Goal: Find contact information: Find contact information

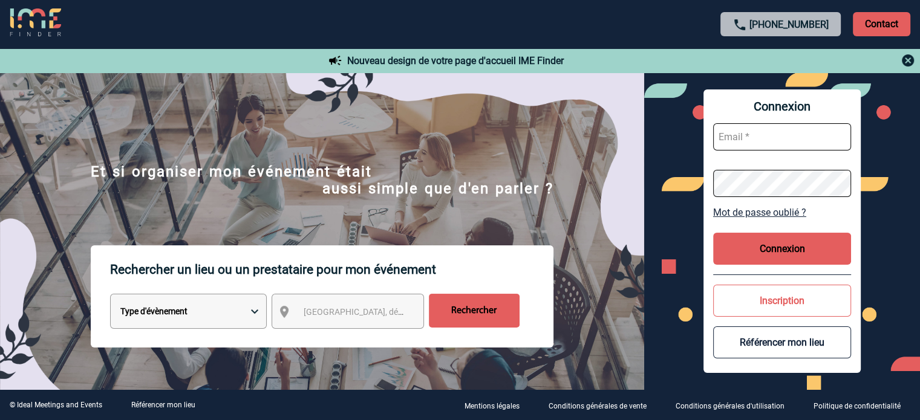
type input "[EMAIL_ADDRESS][DOMAIN_NAME]"
drag, startPoint x: 756, startPoint y: 264, endPoint x: 747, endPoint y: 258, distance: 10.6
click at [753, 263] on button "Connexion" at bounding box center [782, 249] width 138 height 32
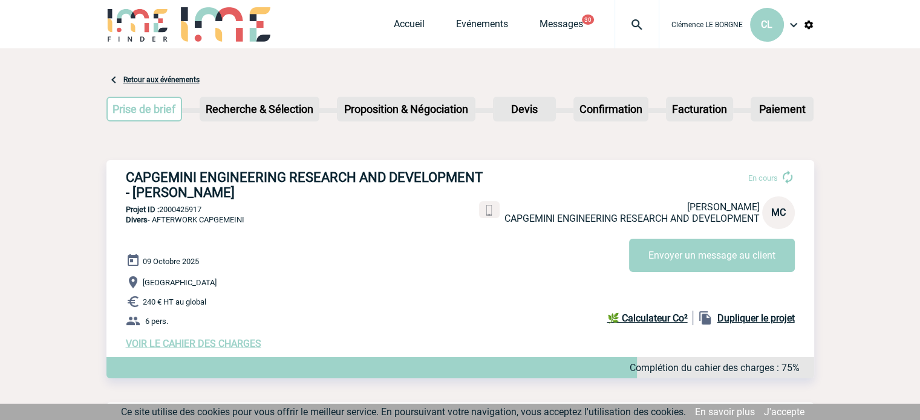
drag, startPoint x: 127, startPoint y: 173, endPoint x: 247, endPoint y: 197, distance: 122.1
click at [247, 197] on div "CAPGEMINI ENGINEERING RESEARCH AND DEVELOPMENT - Marjorie CABANIS En cours Marj…" at bounding box center [460, 259] width 708 height 199
copy h3 "CAPGEMINI ENGINEERING RESEARCH AND DEVELOPMENT - Marjorie CABANIS"
drag, startPoint x: 211, startPoint y: 212, endPoint x: 162, endPoint y: 212, distance: 49.0
click at [162, 212] on p "Projet ID : 2000425917" at bounding box center [460, 209] width 708 height 9
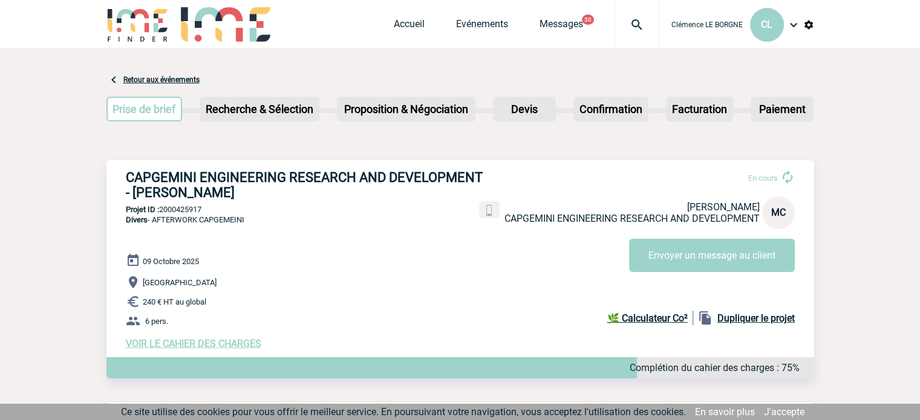
copy p "2000425917"
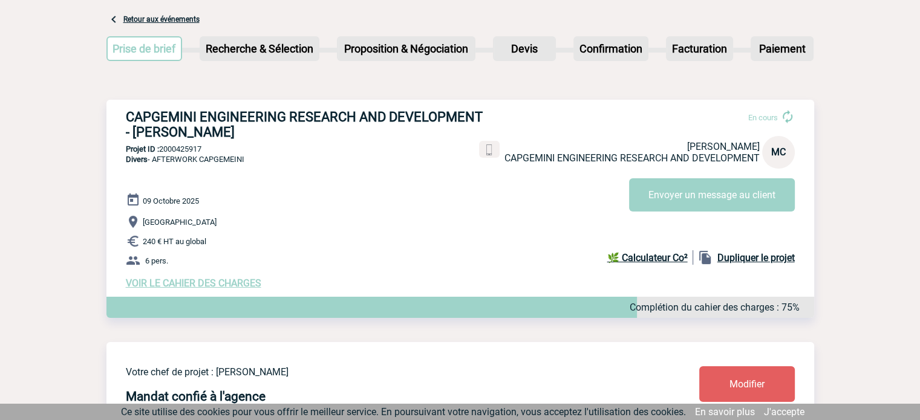
click at [175, 280] on div "09 Octobre 2025 Rennes 240 € HT au global 6 pers. VOIR LE CAHIER DES CHARGES Co…" at bounding box center [470, 241] width 688 height 96
click at [186, 286] on span "VOIR LE CAHIER DES CHARGES" at bounding box center [194, 283] width 136 height 11
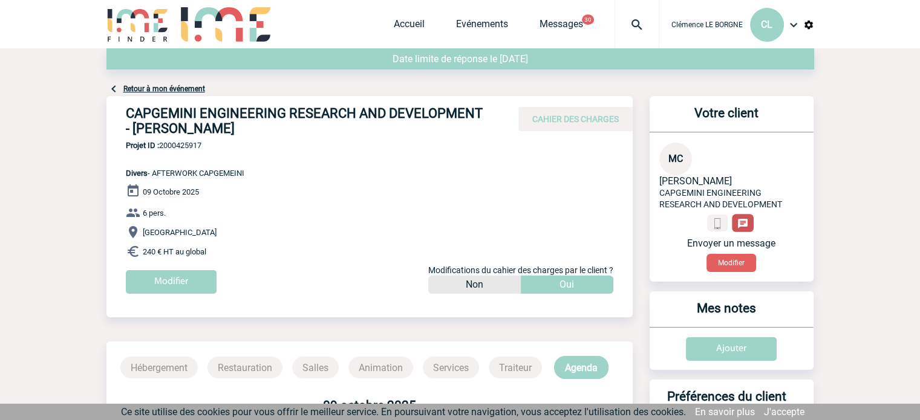
click at [745, 228] on img at bounding box center [742, 223] width 11 height 11
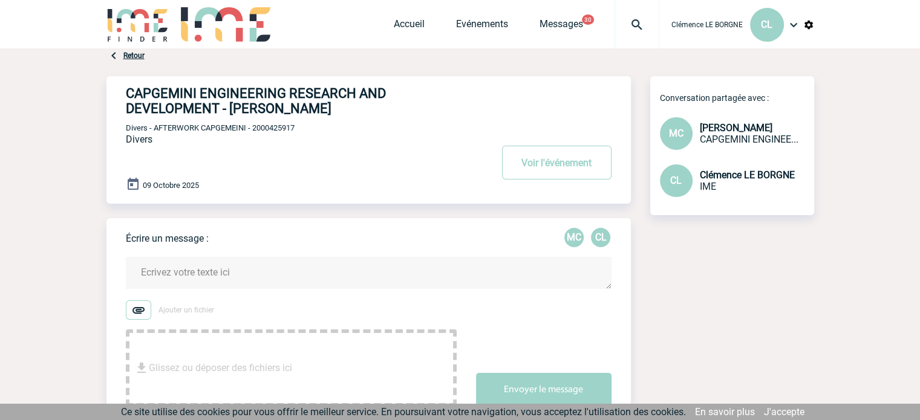
click at [129, 55] on link "Retour" at bounding box center [133, 55] width 21 height 8
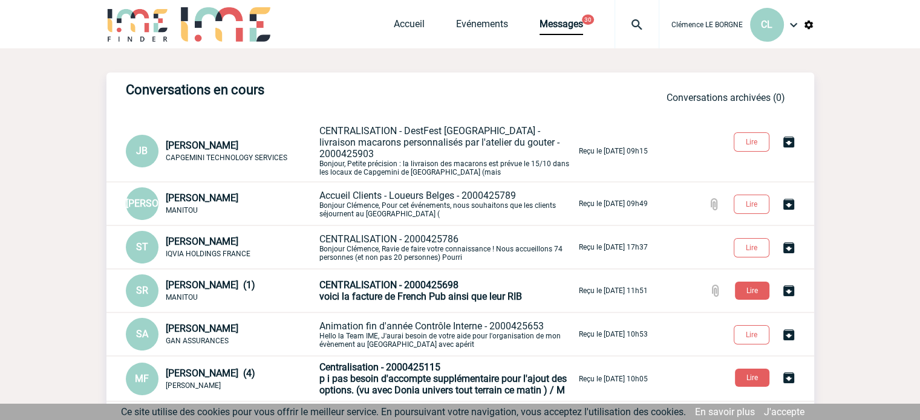
click at [484, 17] on div "Accueil Evénements Messages 30 Projet, client Projet, client" at bounding box center [527, 24] width 266 height 48
click at [490, 24] on link "Evénements" at bounding box center [482, 26] width 52 height 17
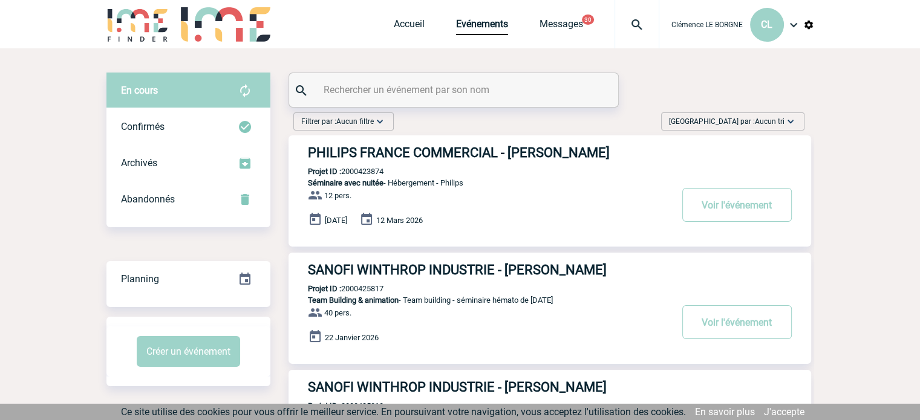
click at [736, 123] on span "[GEOGRAPHIC_DATA] par : Aucun tri" at bounding box center [727, 122] width 116 height 12
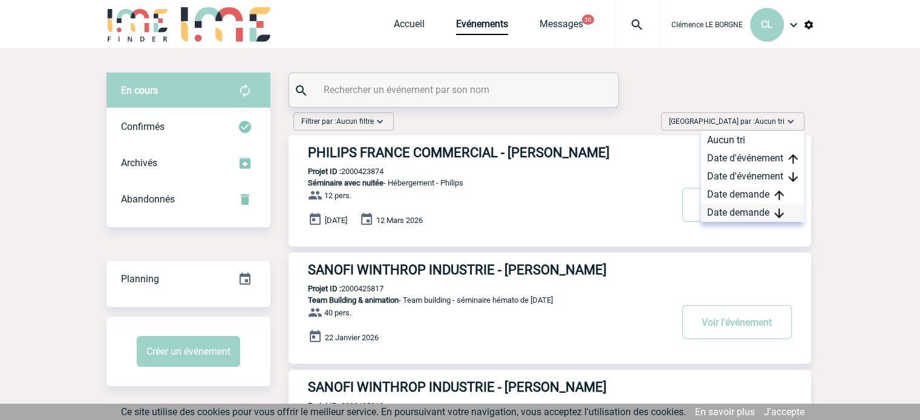
click at [779, 212] on img at bounding box center [779, 214] width 10 height 10
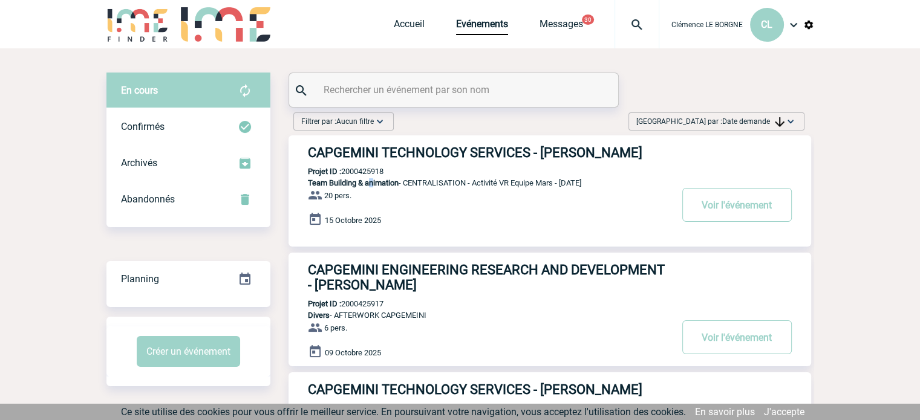
drag, startPoint x: 372, startPoint y: 197, endPoint x: 405, endPoint y: 177, distance: 38.3
click at [373, 188] on span "Team Building & animation" at bounding box center [353, 182] width 91 height 9
click at [413, 157] on h3 "CAPGEMINI TECHNOLOGY SERVICES - [PERSON_NAME]" at bounding box center [489, 152] width 363 height 15
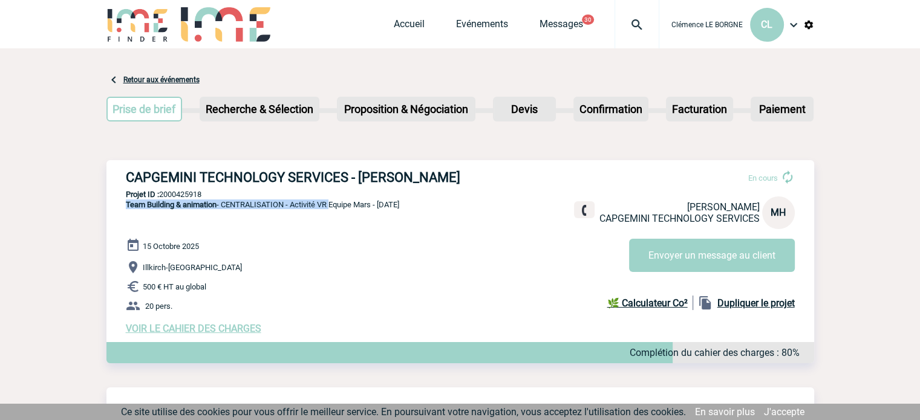
drag, startPoint x: 123, startPoint y: 222, endPoint x: 333, endPoint y: 226, distance: 209.4
click at [333, 226] on p "Team Building & animation - CENTRALISATION - Activité VR Equipe Mars - 15.10.20…" at bounding box center [252, 219] width 293 height 39
click at [160, 82] on link "Retour aux événements" at bounding box center [161, 80] width 76 height 8
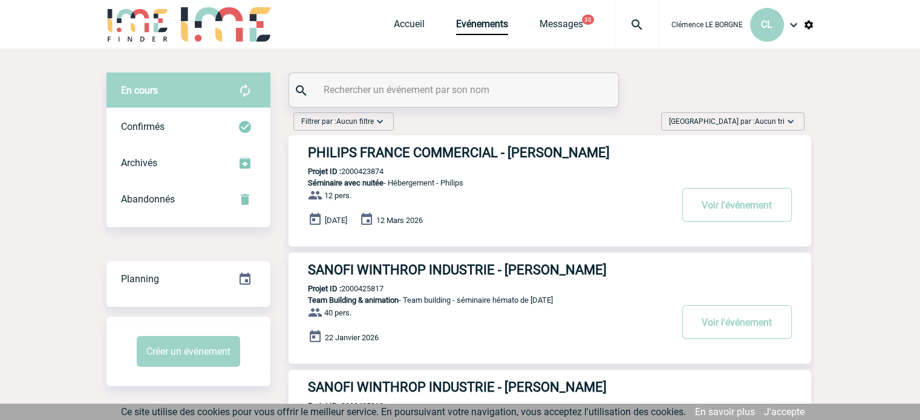
click at [730, 120] on span "[GEOGRAPHIC_DATA] par : Aucun tri" at bounding box center [727, 122] width 116 height 12
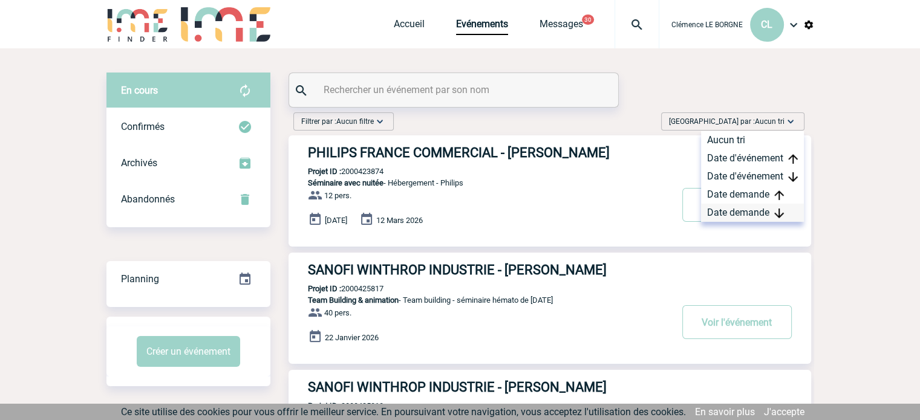
click at [774, 212] on img at bounding box center [779, 214] width 10 height 10
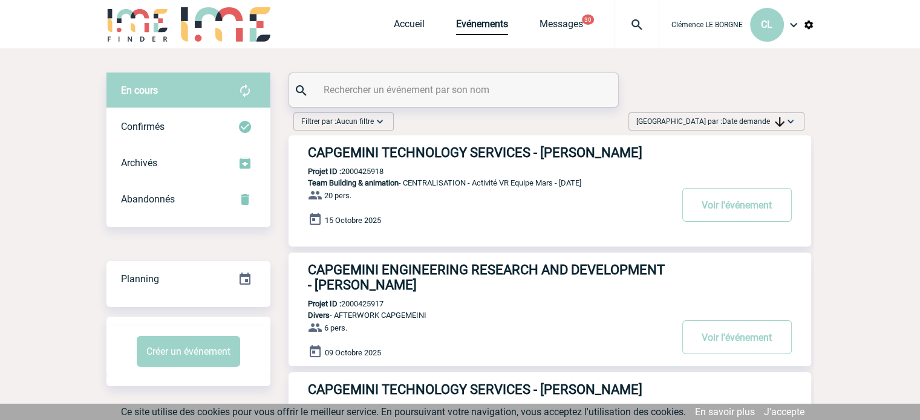
click at [465, 293] on h3 "CAPGEMINI ENGINEERING RESEARCH AND DEVELOPMENT - Marjorie CABANIS" at bounding box center [489, 278] width 363 height 30
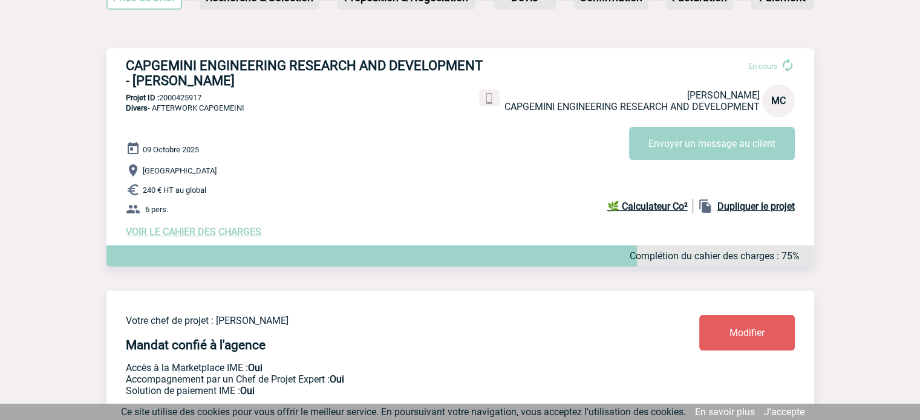
scroll to position [60, 0]
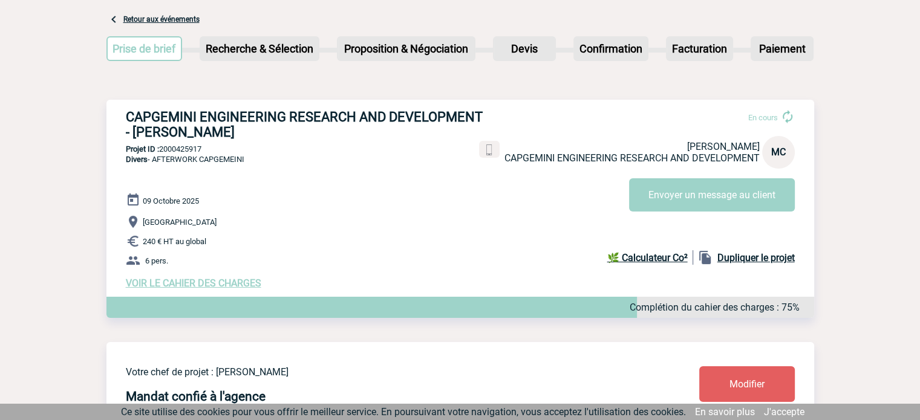
drag, startPoint x: 121, startPoint y: 166, endPoint x: 252, endPoint y: 160, distance: 131.4
click at [252, 160] on div "CAPGEMINI ENGINEERING RESEARCH AND DEVELOPMENT - Marjorie CABANIS En cours Marj…" at bounding box center [460, 199] width 708 height 199
copy span "Divers - AFTERWORK CAPGEMEINI"
drag, startPoint x: 451, startPoint y: 165, endPoint x: 496, endPoint y: 169, distance: 44.9
click at [496, 169] on p "Portable : +33667585563" at bounding box center [441, 164] width 122 height 11
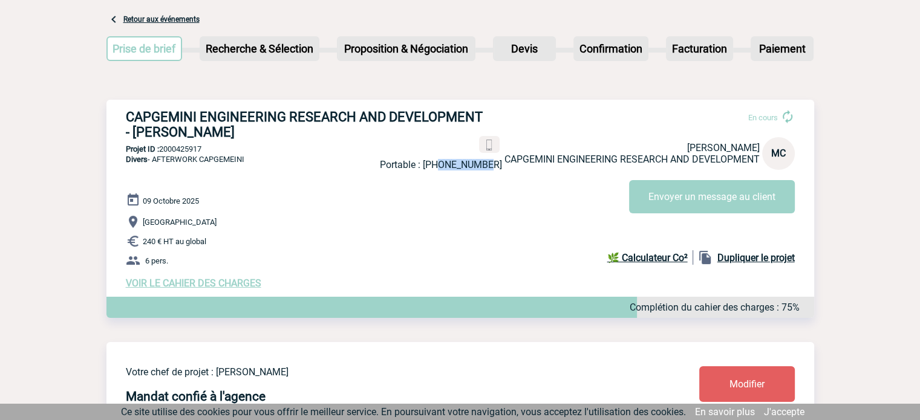
copy p "667585563"
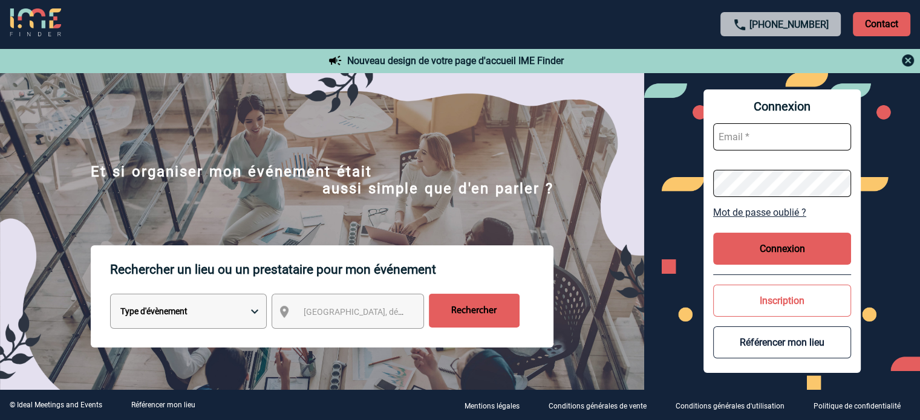
type input "cleborgne@ime-groupe.com"
drag, startPoint x: 779, startPoint y: 264, endPoint x: 772, endPoint y: 262, distance: 7.5
click at [779, 264] on button "Connexion" at bounding box center [782, 249] width 138 height 32
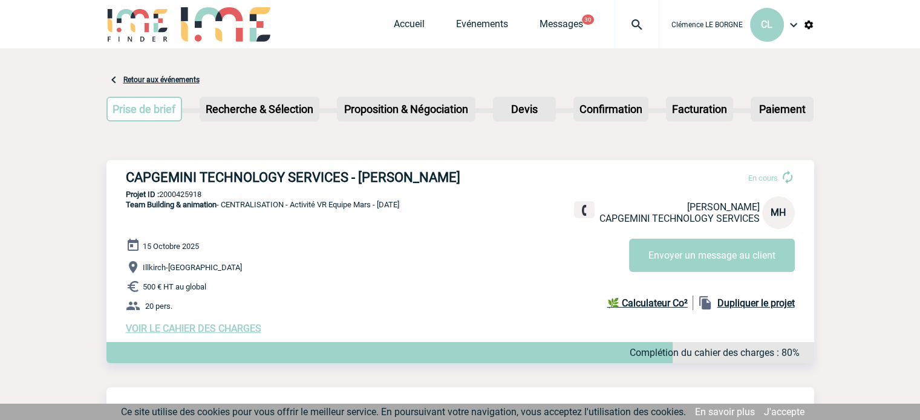
drag, startPoint x: 115, startPoint y: 169, endPoint x: 185, endPoint y: 198, distance: 75.7
click at [185, 198] on div "CAPGEMINI TECHNOLOGY SERVICES - [PERSON_NAME] En cours [PERSON_NAME] CAPGEMINI …" at bounding box center [460, 252] width 708 height 184
copy h3 "CAPGEMINI TECHNOLOGY SERVICES - [PERSON_NAME]"
drag, startPoint x: 160, startPoint y: 207, endPoint x: 208, endPoint y: 206, distance: 47.2
click at [208, 206] on div "CAPGEMINI TECHNOLOGY SERVICES - [PERSON_NAME] En cours [PERSON_NAME] CAPGEMINI …" at bounding box center [460, 252] width 708 height 184
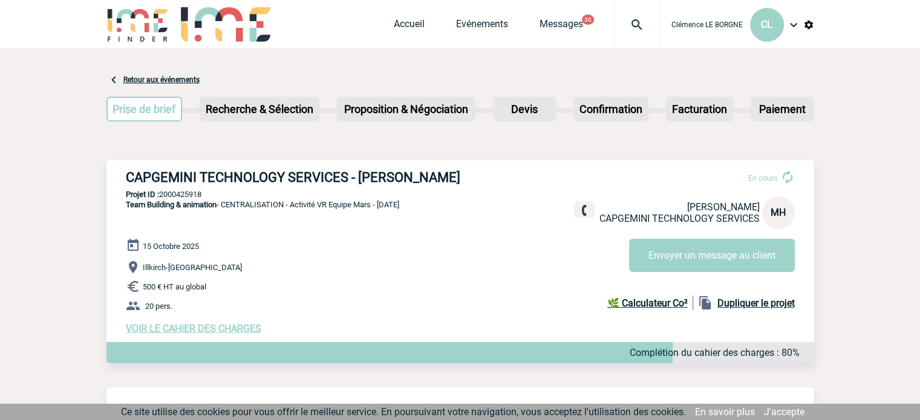
copy p "2000425918"
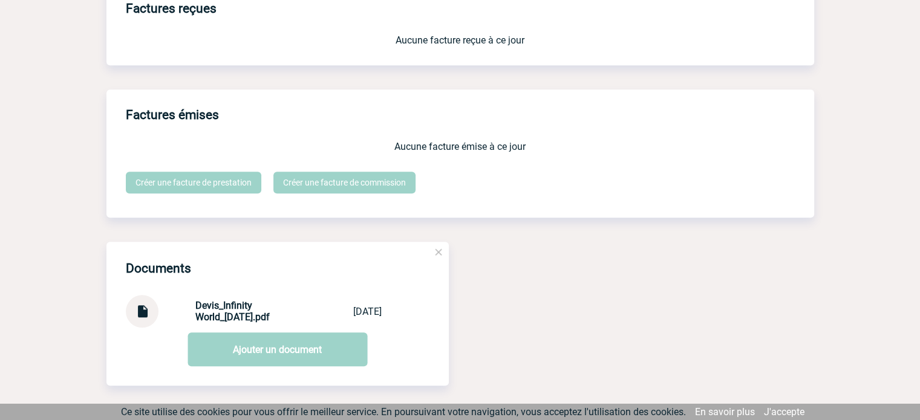
scroll to position [1131, 0]
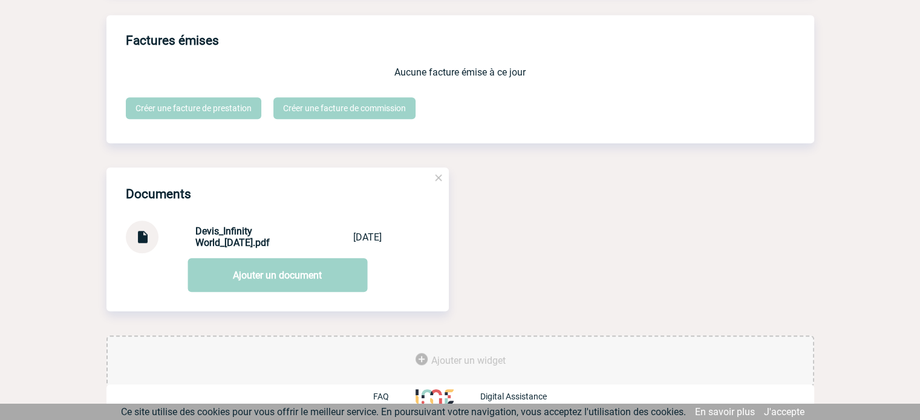
click at [139, 241] on img at bounding box center [142, 233] width 16 height 24
click at [145, 236] on img at bounding box center [142, 233] width 16 height 24
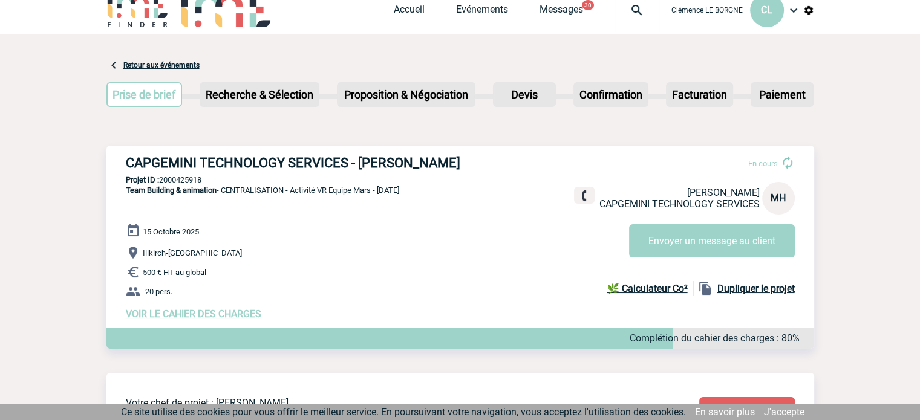
scroll to position [0, 0]
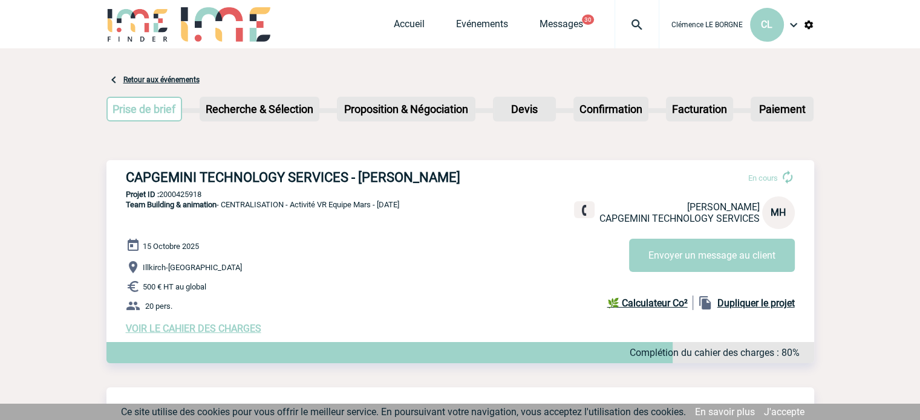
copy p "2000425918"
